Goal: Use online tool/utility: Utilize a website feature to perform a specific function

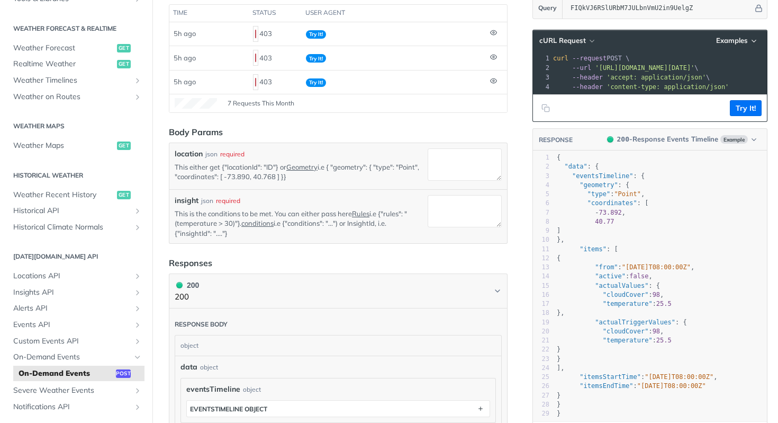
scroll to position [217, 0]
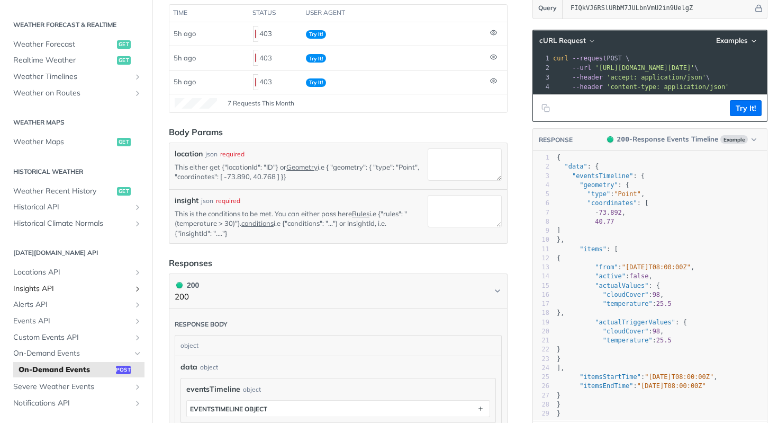
click at [64, 287] on span "Insights API" at bounding box center [72, 288] width 118 height 11
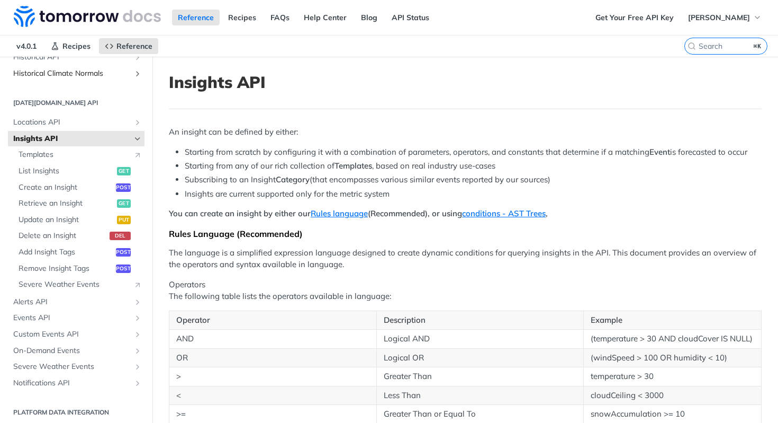
scroll to position [428, 0]
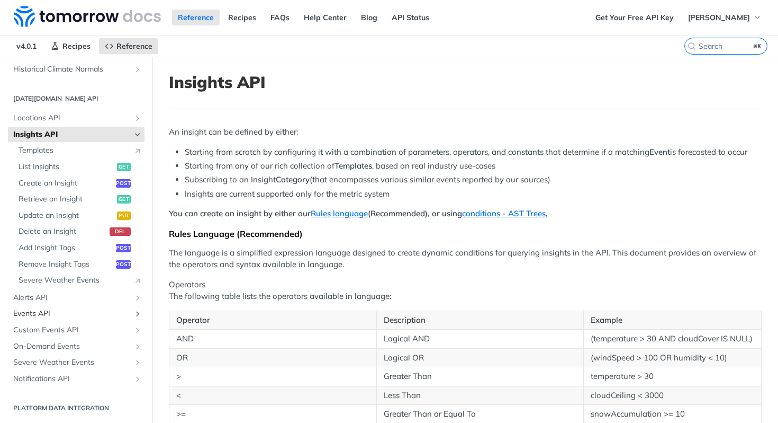
click at [56, 319] on link "Events API" at bounding box center [76, 314] width 137 height 16
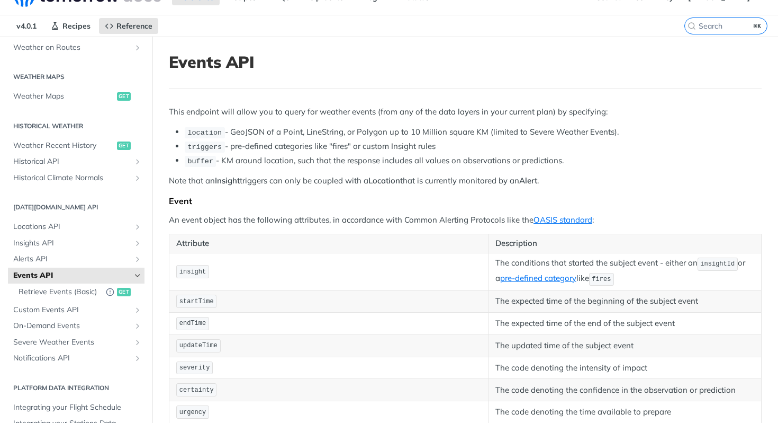
scroll to position [21, 0]
click at [66, 293] on span "Retrieve Events (Basic)" at bounding box center [60, 290] width 82 height 11
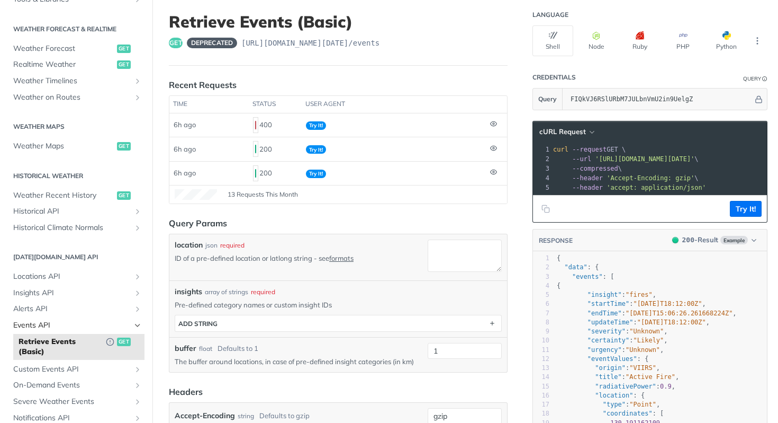
click at [119, 322] on span "Events API" at bounding box center [72, 325] width 118 height 11
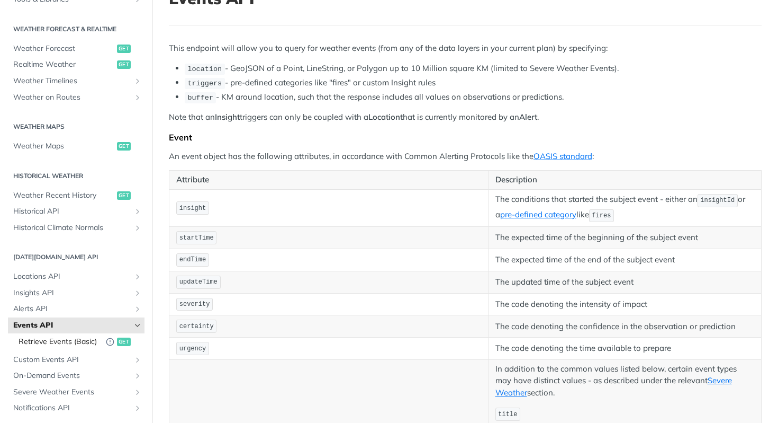
click at [71, 336] on span "Retrieve Events (Basic)" at bounding box center [60, 341] width 82 height 11
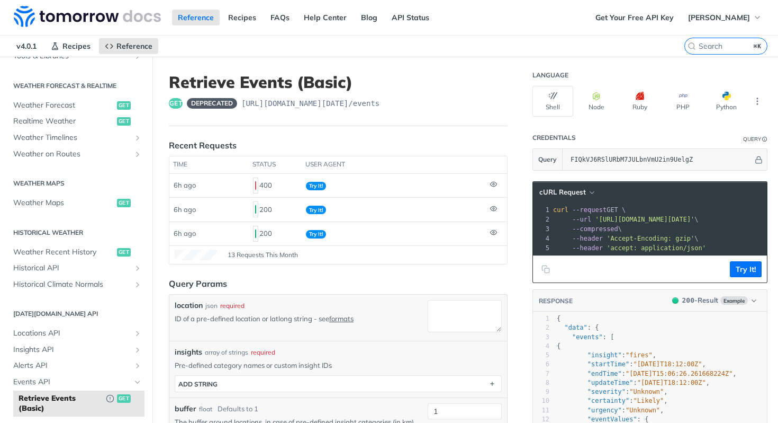
click at [667, 220] on span "'[URL][DOMAIN_NAME][DATE]'" at bounding box center [645, 219] width 100 height 7
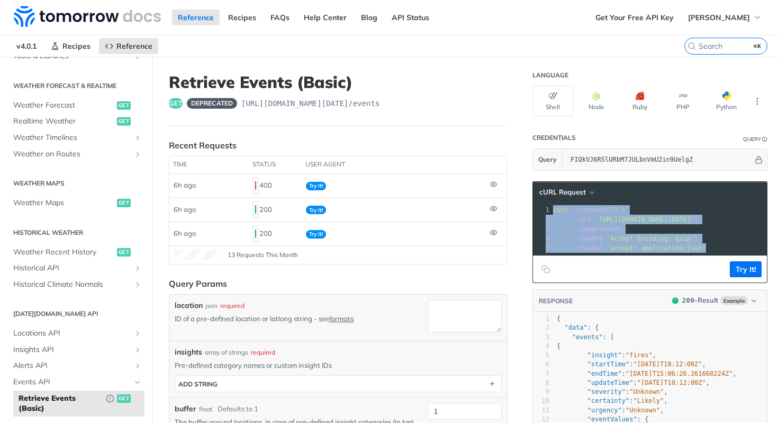
copy div "curl --request GET \ 2 --url '[URL][DOMAIN_NAME][DATE]' \ 3 --compressed \ 4 --…"
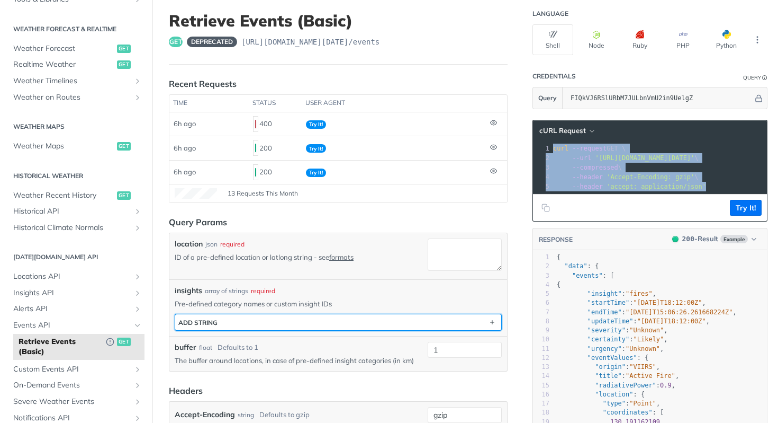
click at [362, 321] on button "ADD string" at bounding box center [338, 322] width 326 height 16
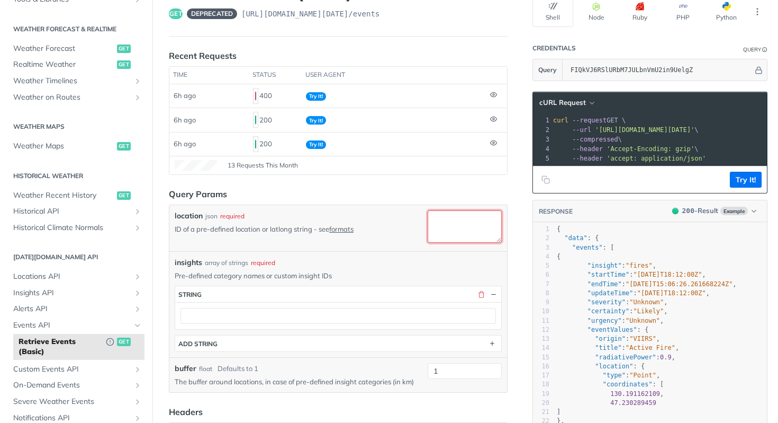
click at [471, 222] on textarea "location" at bounding box center [465, 226] width 74 height 32
click at [455, 214] on textarea "location" at bounding box center [465, 226] width 74 height 32
paste textarea "66729fe3c901280299cd686a"
type textarea "66729fe3c901280299cd686a"
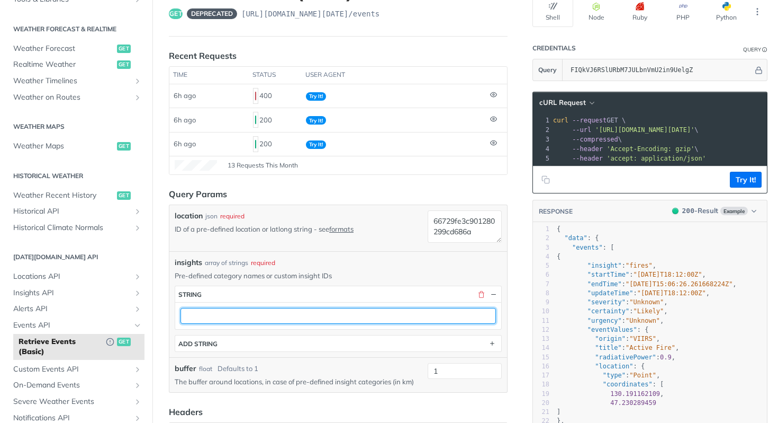
click at [339, 308] on input "text" at bounding box center [339, 316] width 316 height 16
paste input "fcdc45ef-4498-4720-b132-23628b5d67d5"
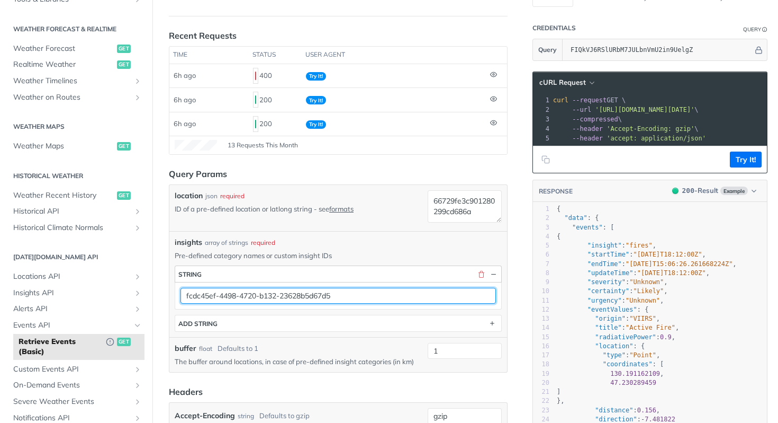
scroll to position [112, 0]
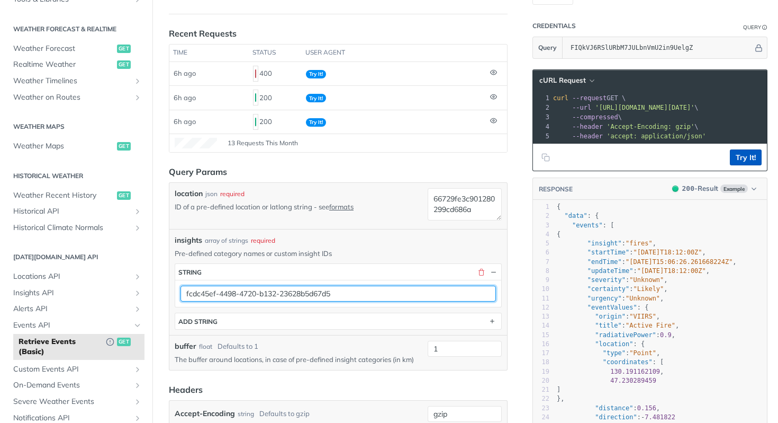
type input "fcdc45ef-4498-4720-b132-23628b5d67d5"
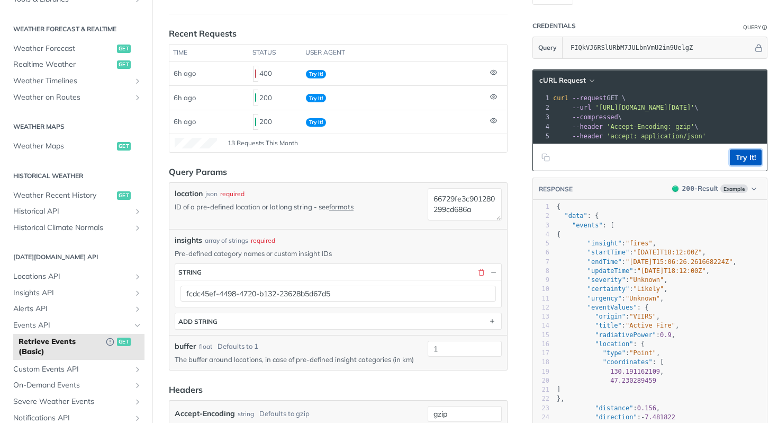
click at [735, 157] on button "Try It!" at bounding box center [746, 157] width 32 height 16
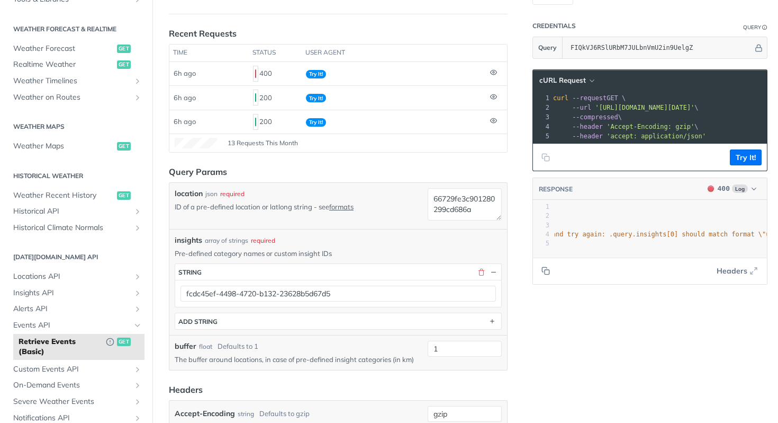
scroll to position [0, 278]
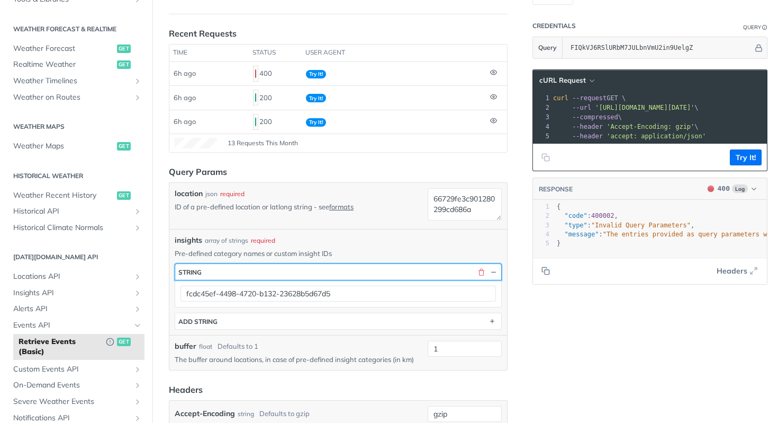
click at [277, 275] on button "string" at bounding box center [338, 272] width 326 height 16
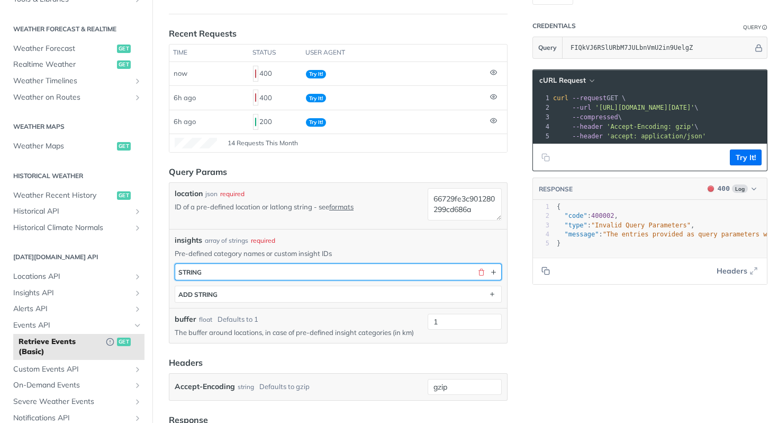
click at [302, 272] on button "string" at bounding box center [338, 272] width 326 height 16
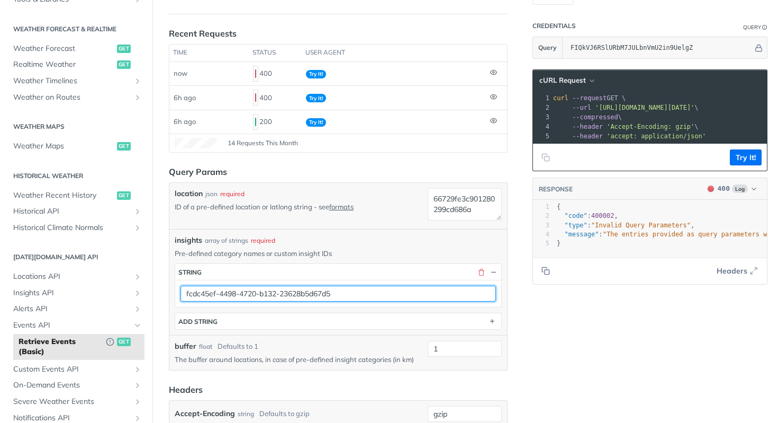
click at [276, 299] on input "fcdc45ef-4498-4720-b132-23628b5d67d5" at bounding box center [339, 293] width 316 height 16
paste input "6c4f77ce-4647-4a73-a7ad-c7c17f2fd792"
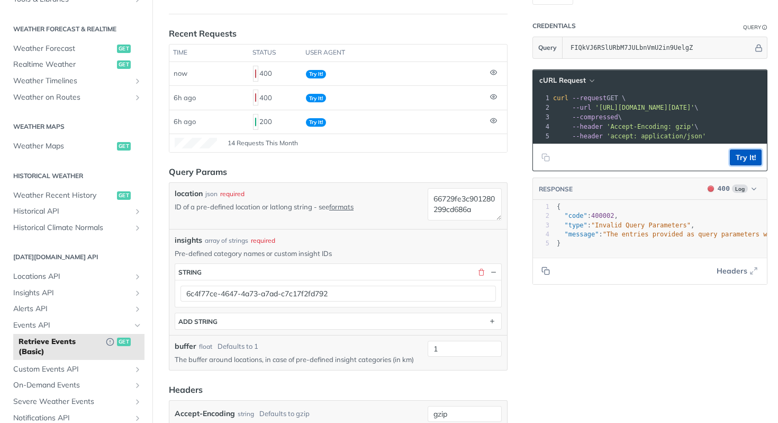
click at [749, 157] on button "Try It!" at bounding box center [746, 157] width 32 height 16
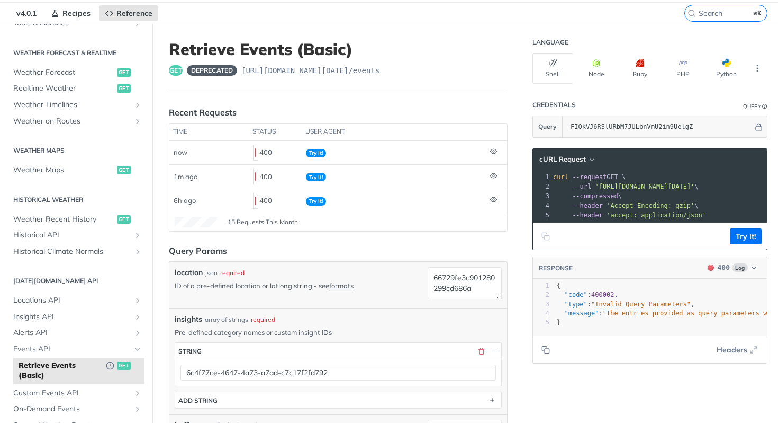
click at [339, 363] on div "6c4f77ce-4647-4a73-a7ad-c7c17f2fd792" at bounding box center [338, 372] width 326 height 27
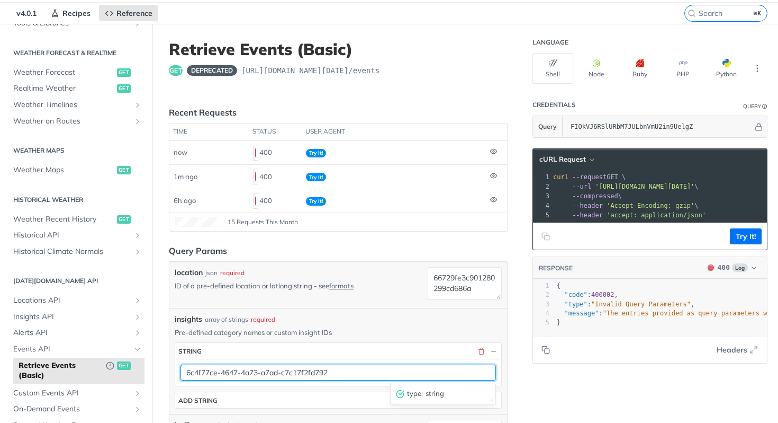
click at [339, 371] on input "6c4f77ce-4647-4a73-a7ad-c7c17f2fd792" at bounding box center [339, 372] width 316 height 16
paste input "50c238ca-9b41-4c43-974f-514d55930e50"
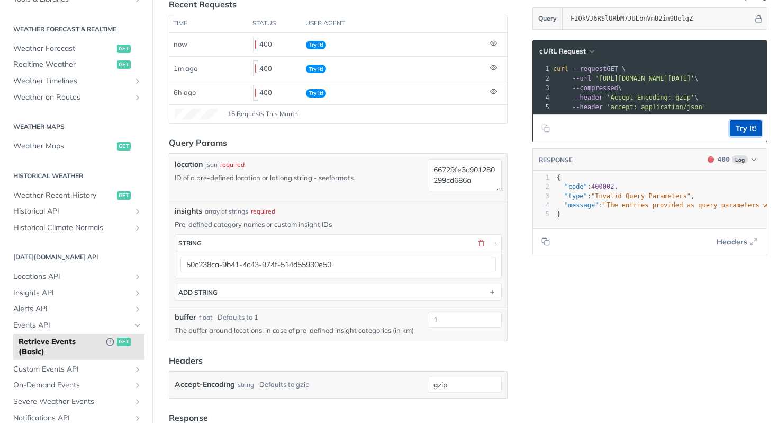
click at [755, 122] on button "Try It!" at bounding box center [746, 128] width 32 height 16
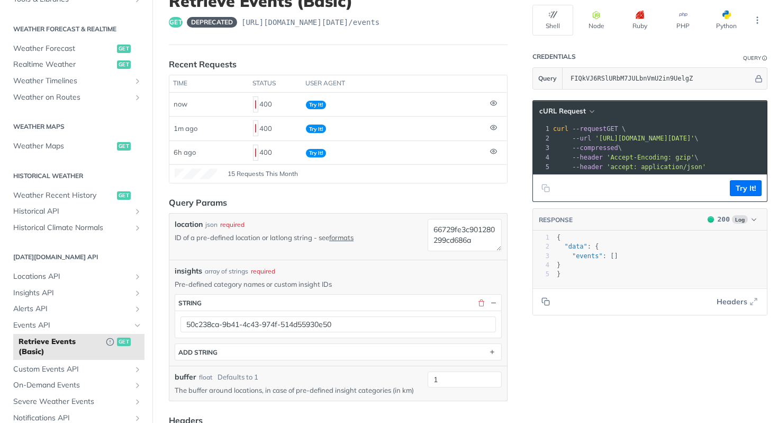
scroll to position [77, 0]
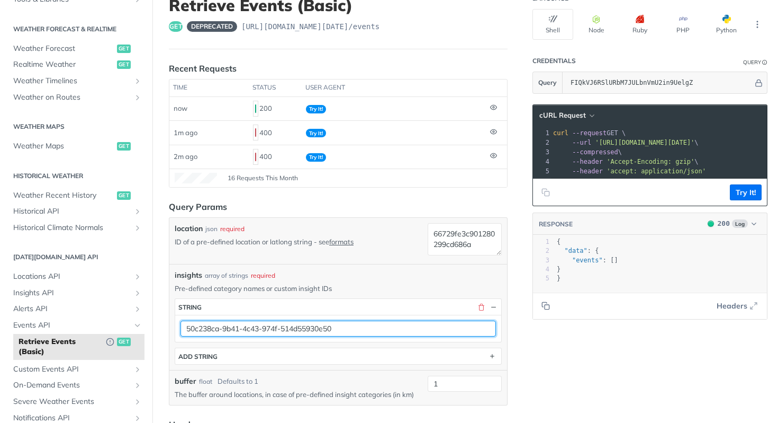
click at [317, 329] on input "50c238ca-9b41-4c43-974f-514d55930e50" at bounding box center [339, 328] width 316 height 16
paste input "40d9f53-a1ec-4ba5-9723-834f0928e673"
type input "540d9f53-a1ec-4ba5-9723-834f0928e673"
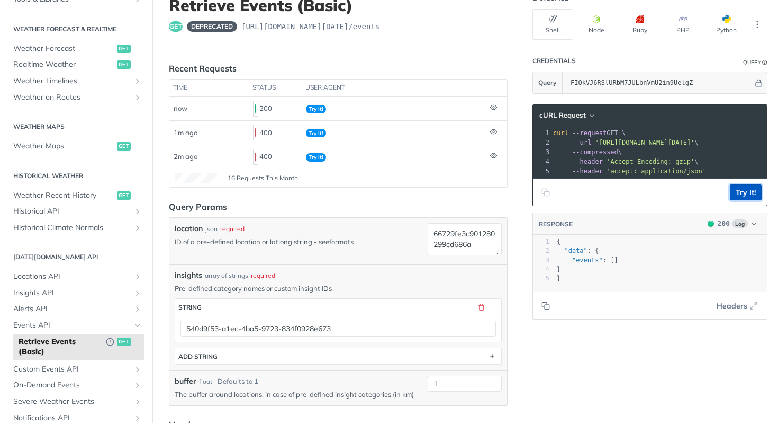
click at [746, 189] on button "Try It!" at bounding box center [746, 192] width 32 height 16
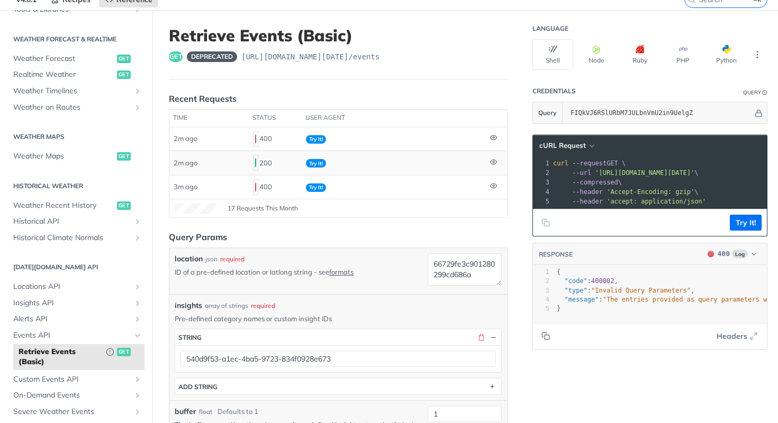
scroll to position [5, 0]
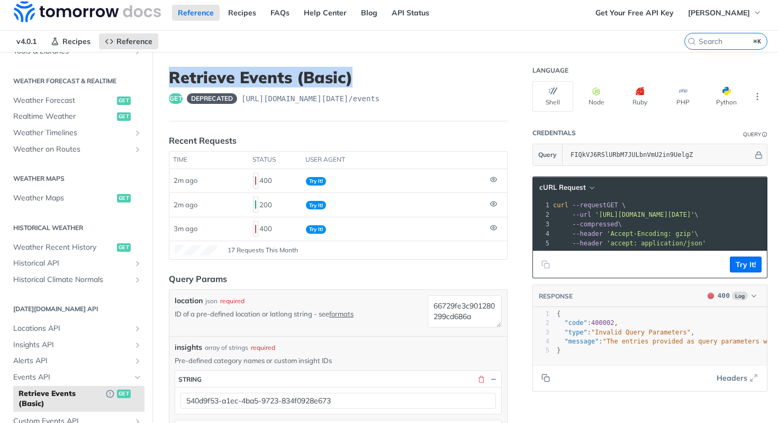
drag, startPoint x: 353, startPoint y: 84, endPoint x: 170, endPoint y: 79, distance: 183.3
click at [170, 79] on h1 "Retrieve Events (Basic)" at bounding box center [338, 77] width 339 height 19
copy h1 "Retrieve Events (Basic)"
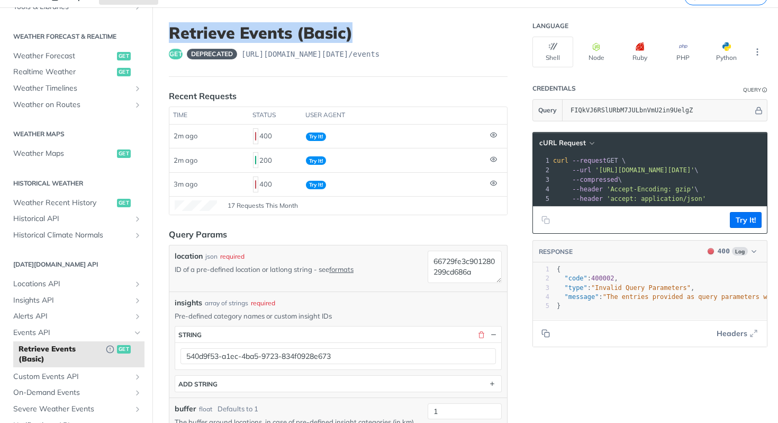
scroll to position [56, 0]
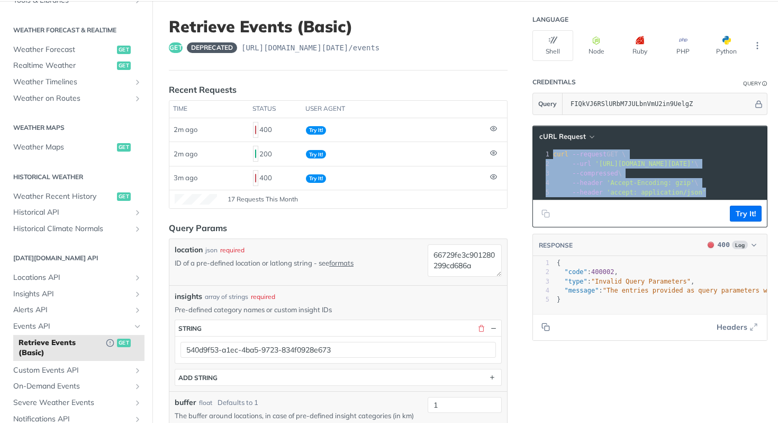
drag, startPoint x: 553, startPoint y: 151, endPoint x: 740, endPoint y: 193, distance: 192.0
copy div "curl --request GET \ 2 --url '[URL][DOMAIN_NAME][DATE]' \ 3 --compressed \ 4 --…"
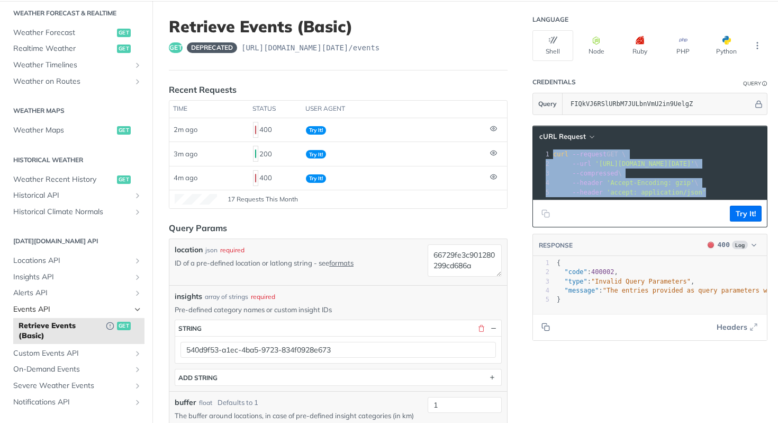
scroll to position [231, 0]
click at [57, 353] on span "Custom Events API" at bounding box center [72, 351] width 118 height 11
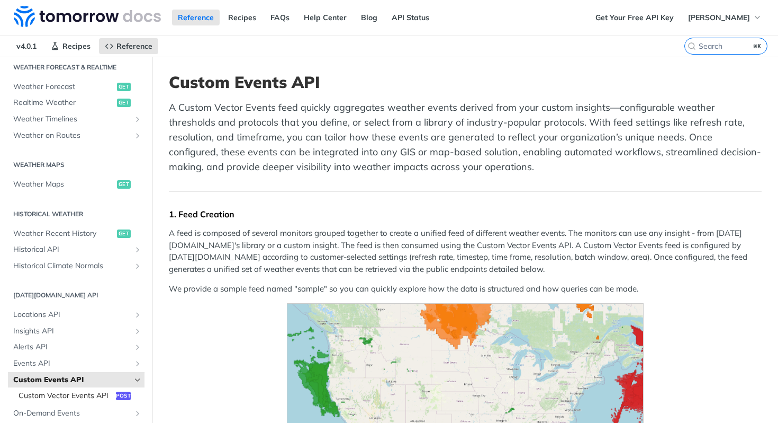
click at [52, 390] on span "Custom Vector Events API" at bounding box center [66, 395] width 95 height 11
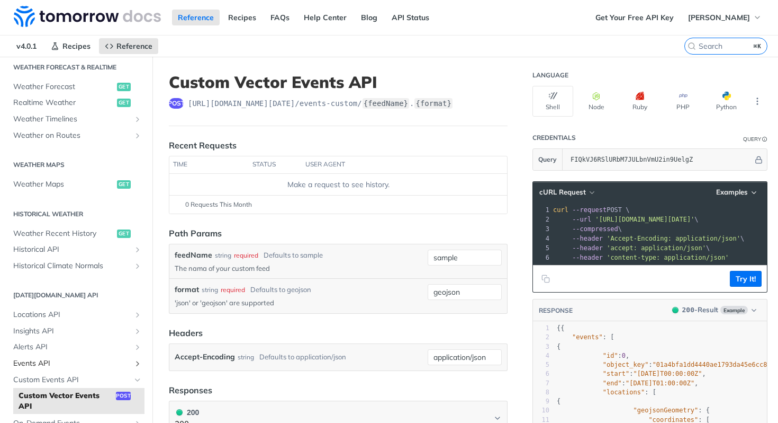
click at [49, 360] on span "Events API" at bounding box center [72, 363] width 118 height 11
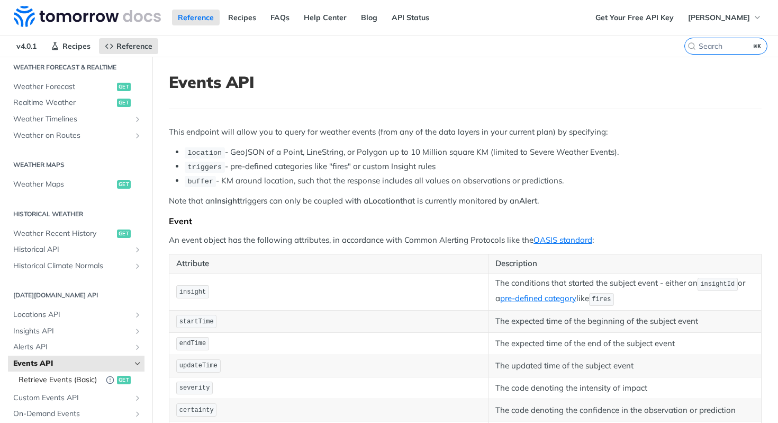
click at [77, 381] on span "Retrieve Events (Basic)" at bounding box center [60, 379] width 82 height 11
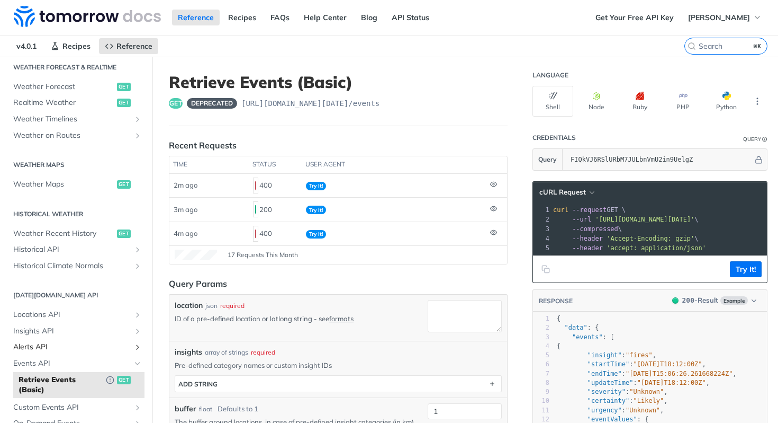
click at [29, 351] on span "Alerts API" at bounding box center [72, 347] width 118 height 11
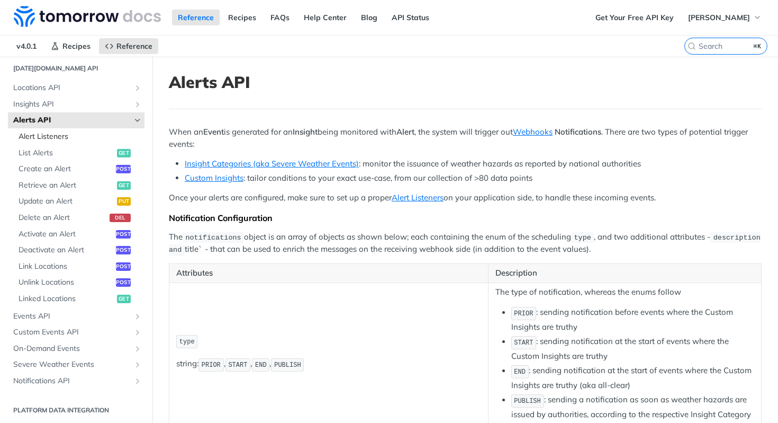
scroll to position [460, 0]
click at [62, 315] on span "Events API" at bounding box center [72, 314] width 118 height 11
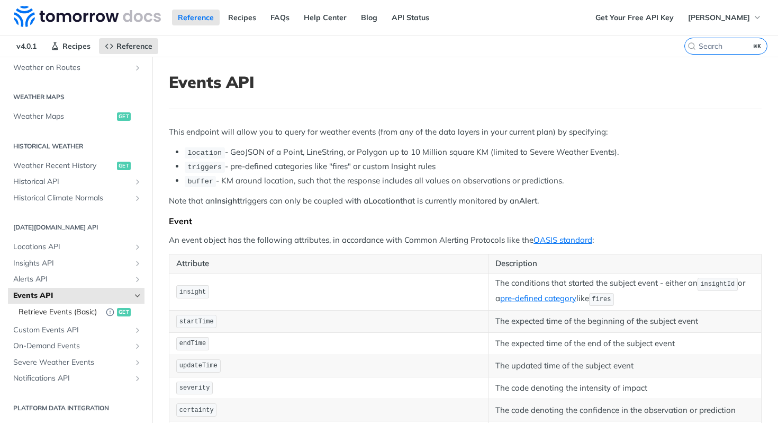
click at [88, 319] on link "Retrieve Events (Basic) get" at bounding box center [78, 312] width 131 height 16
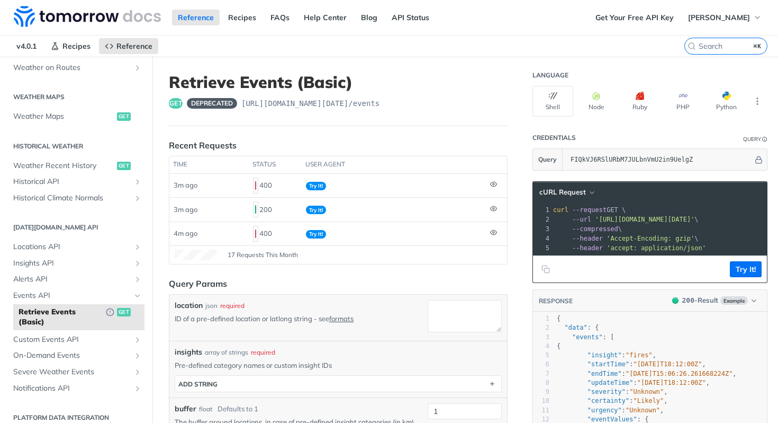
click at [211, 106] on span "deprecated" at bounding box center [212, 103] width 50 height 11
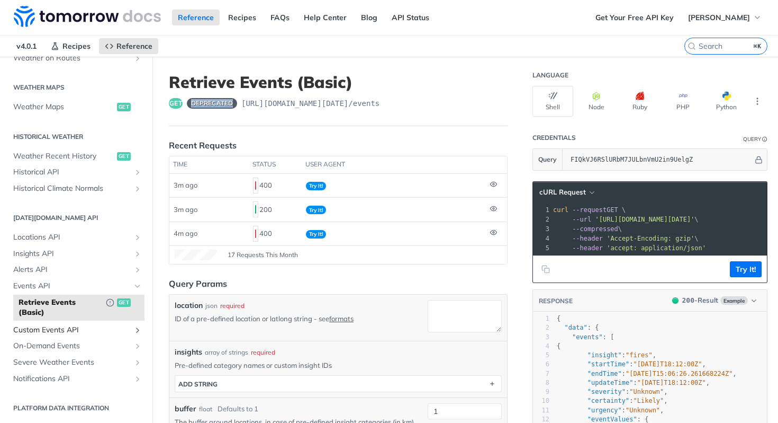
click at [67, 331] on span "Custom Events API" at bounding box center [72, 330] width 118 height 11
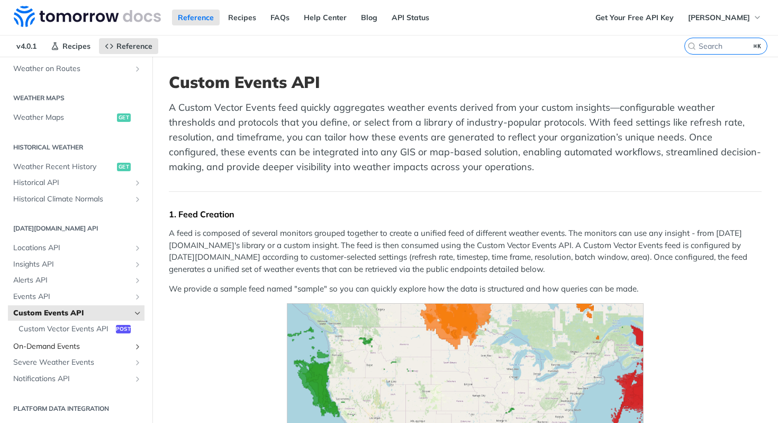
scroll to position [298, 0]
click at [72, 335] on link "Custom Vector Events API post" at bounding box center [78, 329] width 131 height 16
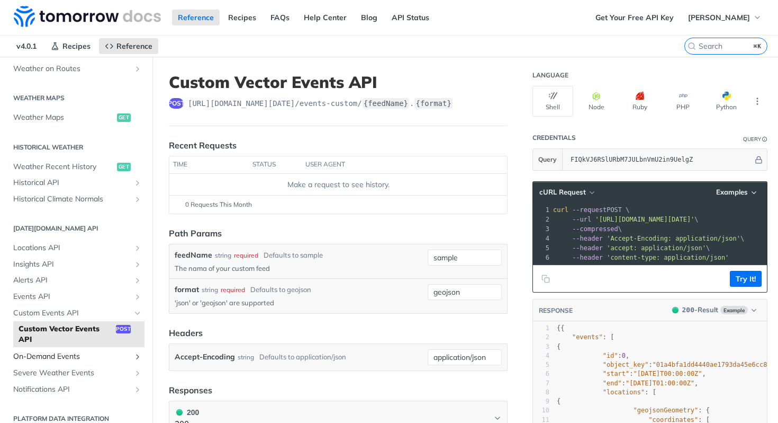
click at [64, 360] on span "On-Demand Events" at bounding box center [72, 356] width 118 height 11
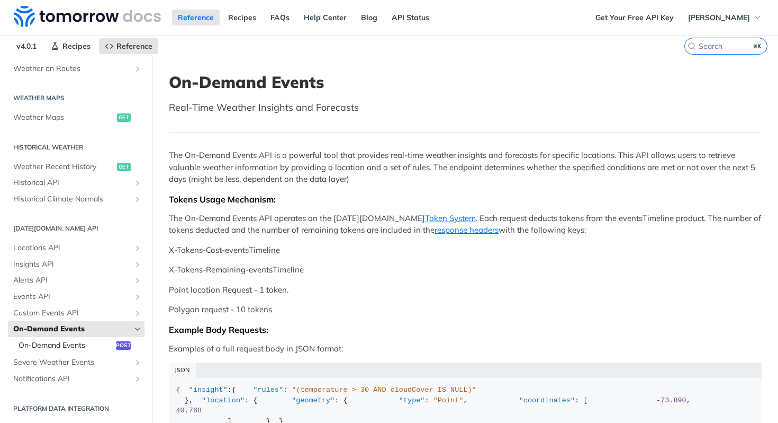
click at [69, 347] on span "On-Demand Events" at bounding box center [66, 345] width 95 height 11
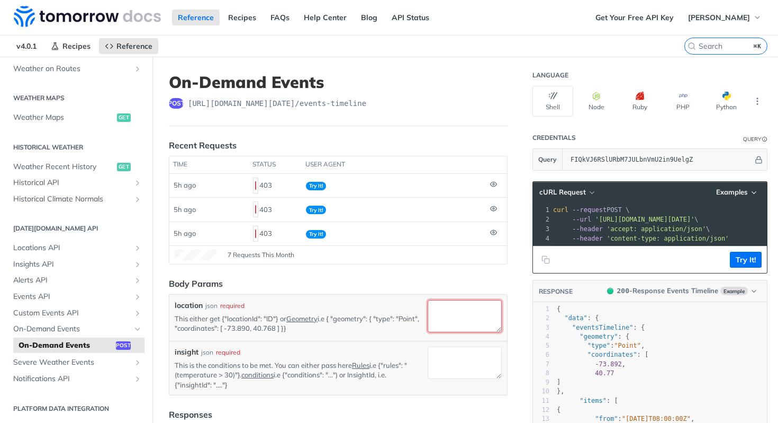
click at [474, 306] on textarea "location" at bounding box center [465, 316] width 74 height 32
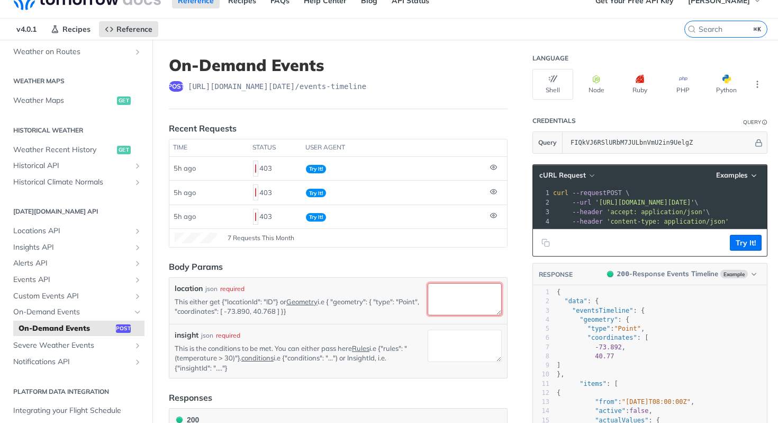
scroll to position [30, 0]
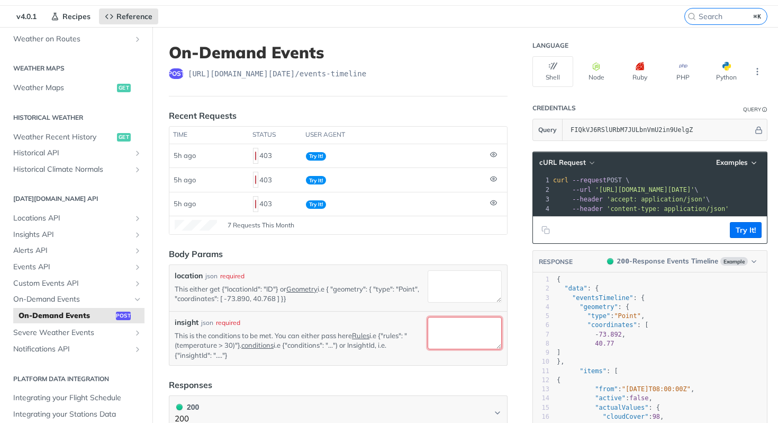
click at [454, 342] on textarea "insight" at bounding box center [465, 333] width 74 height 32
paste textarea "50c238ca-9b41-4c43-974f-514d55930e50"
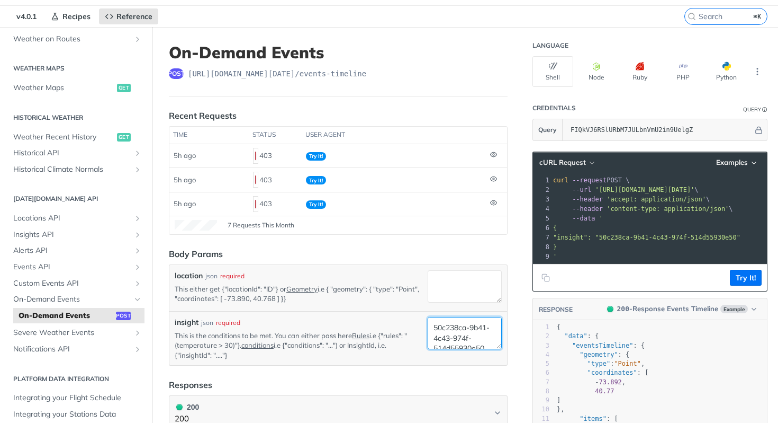
scroll to position [4, 0]
type textarea "50c238ca-9b41-4c43-974f-514d55930e50"
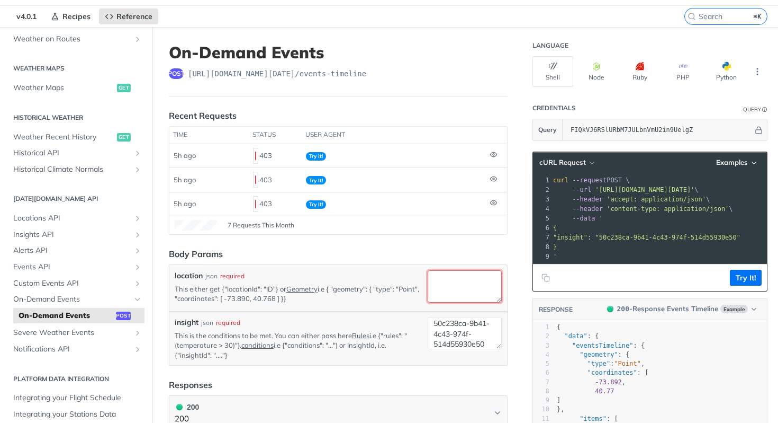
click at [447, 292] on textarea "location" at bounding box center [465, 286] width 74 height 32
paste textarea "66729fe3c901280299cd686a"
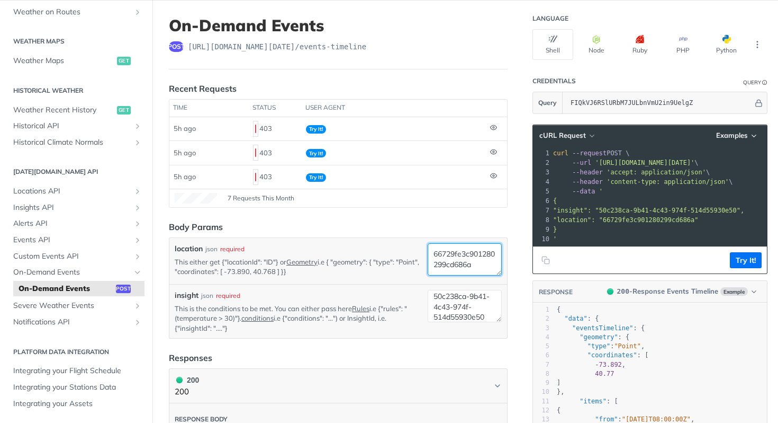
scroll to position [58, 0]
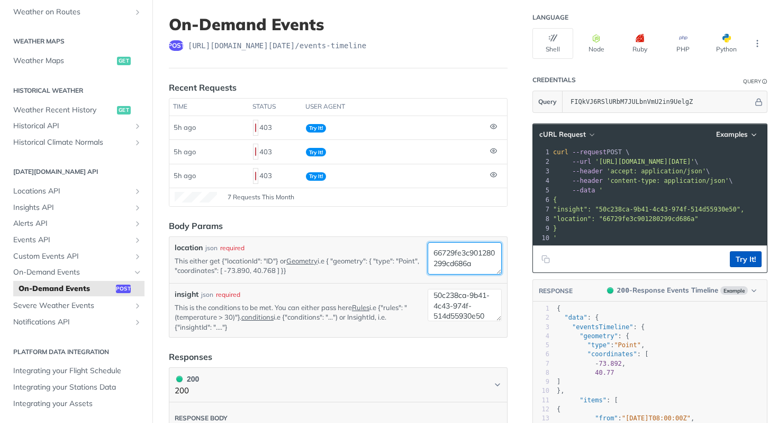
type textarea "66729fe3c901280299cd686a"
click at [749, 255] on button "Try It!" at bounding box center [746, 259] width 32 height 16
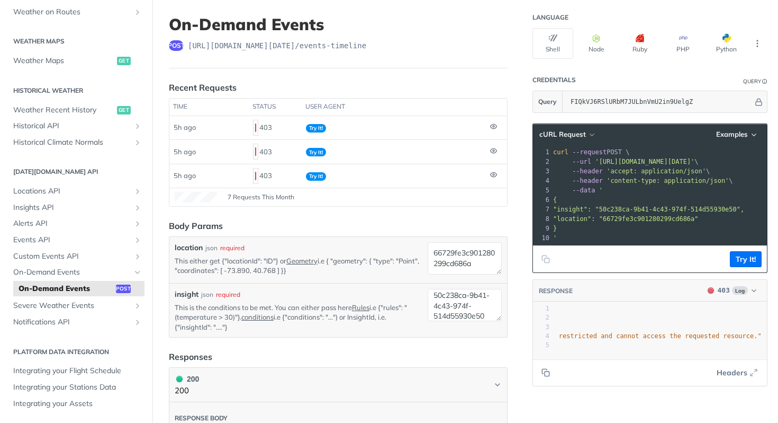
scroll to position [0, 0]
